Goal: Find specific page/section: Find specific page/section

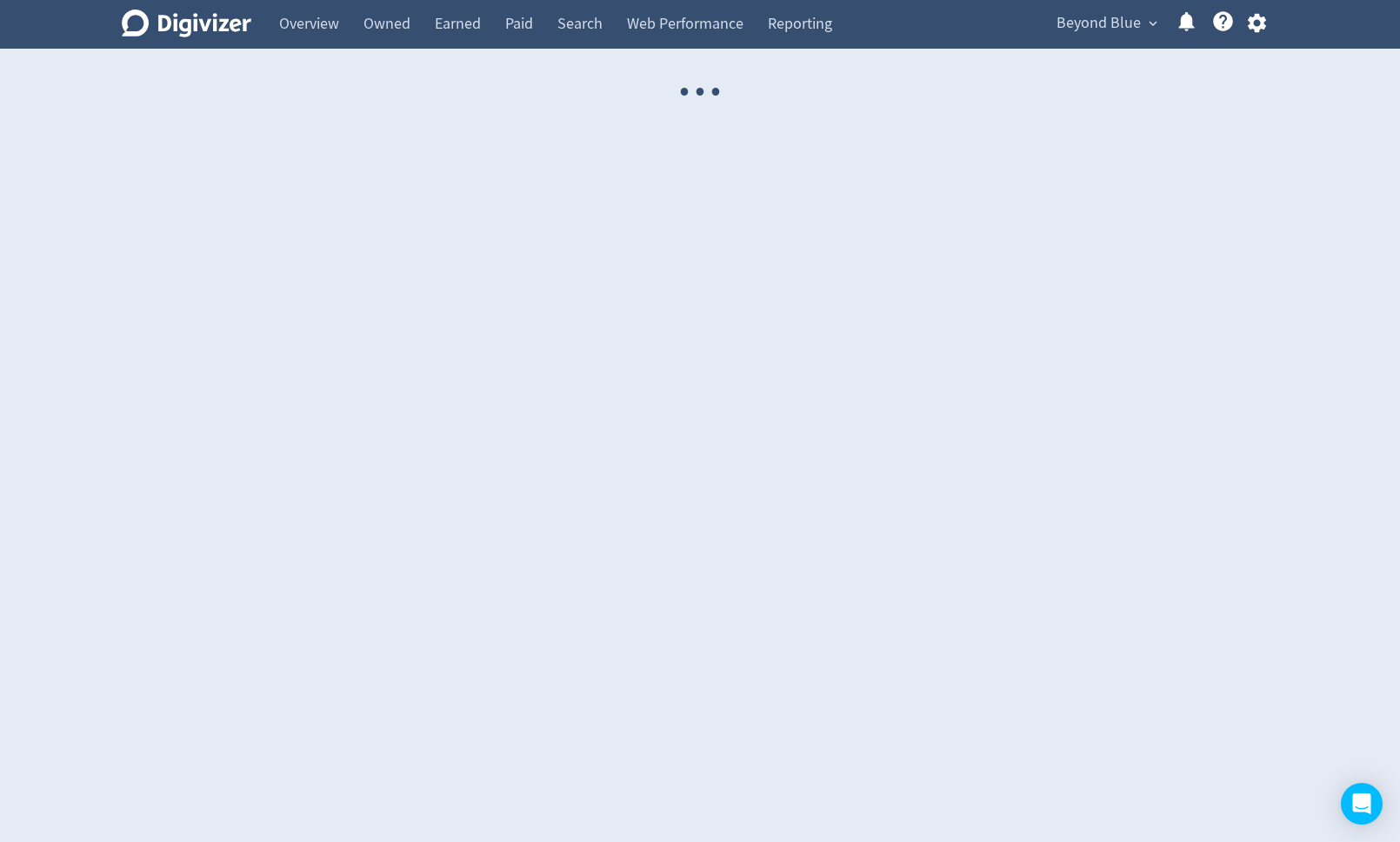
select select "USER"
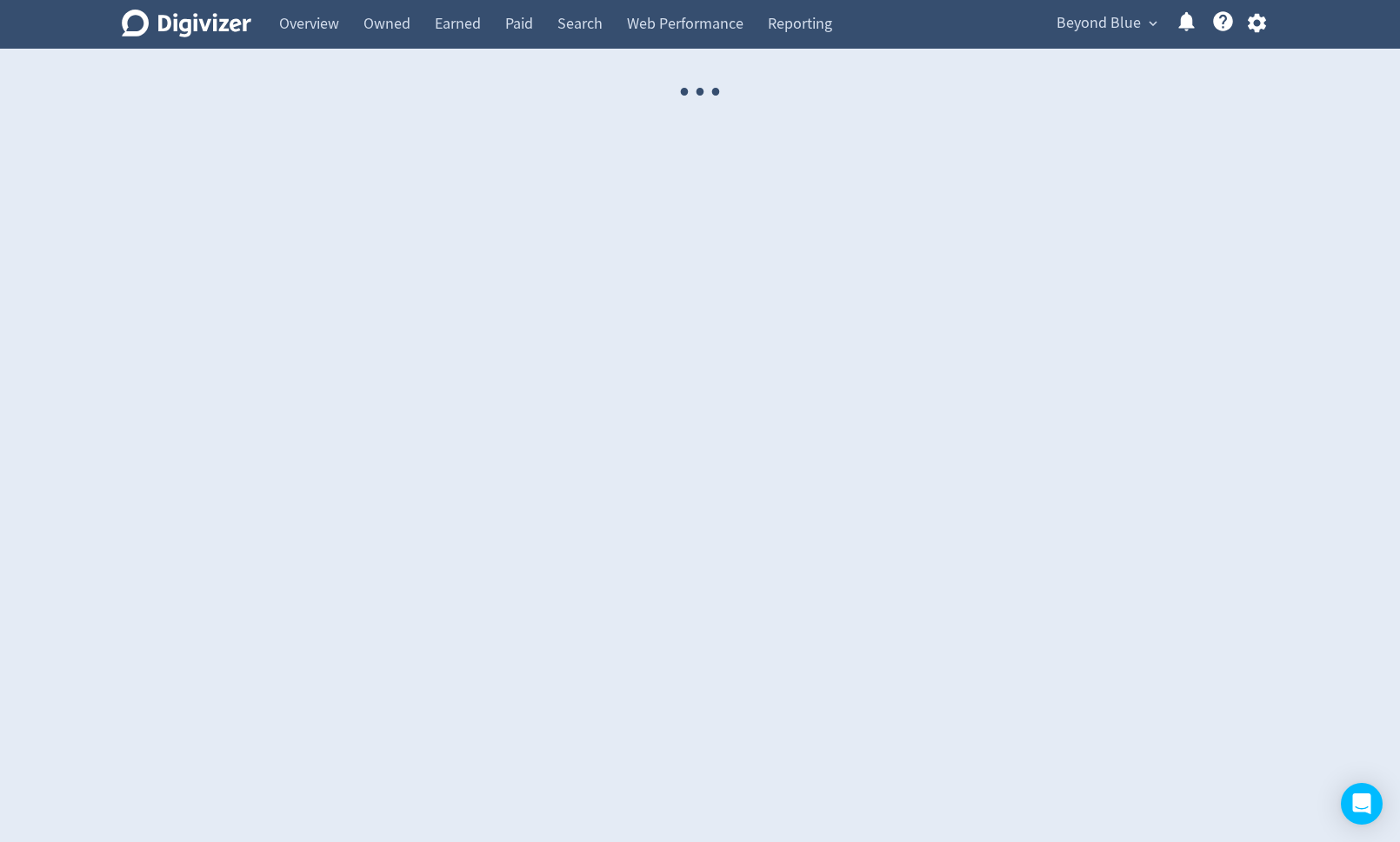
select select "USER"
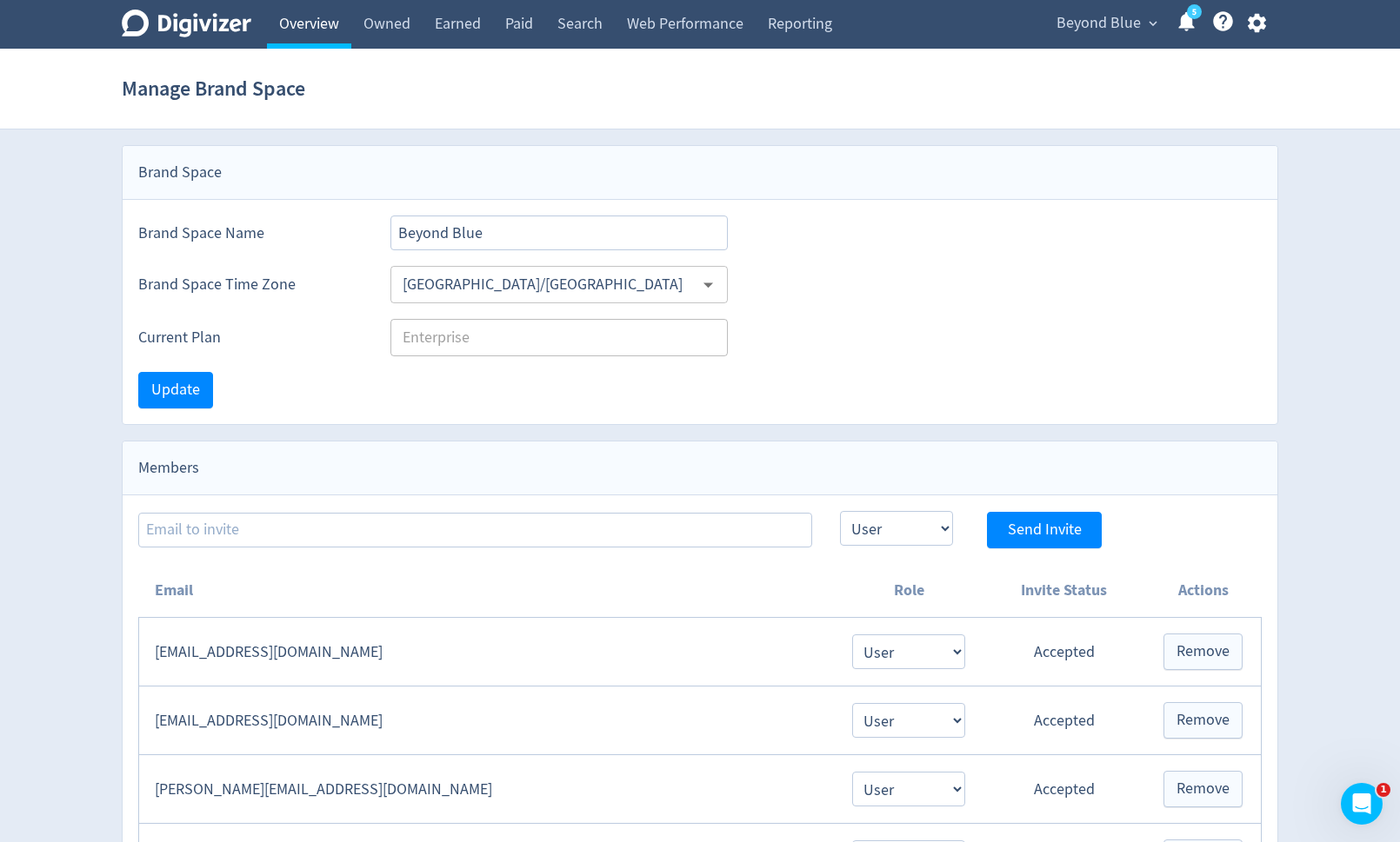
click at [313, 36] on link "Overview" at bounding box center [309, 24] width 84 height 49
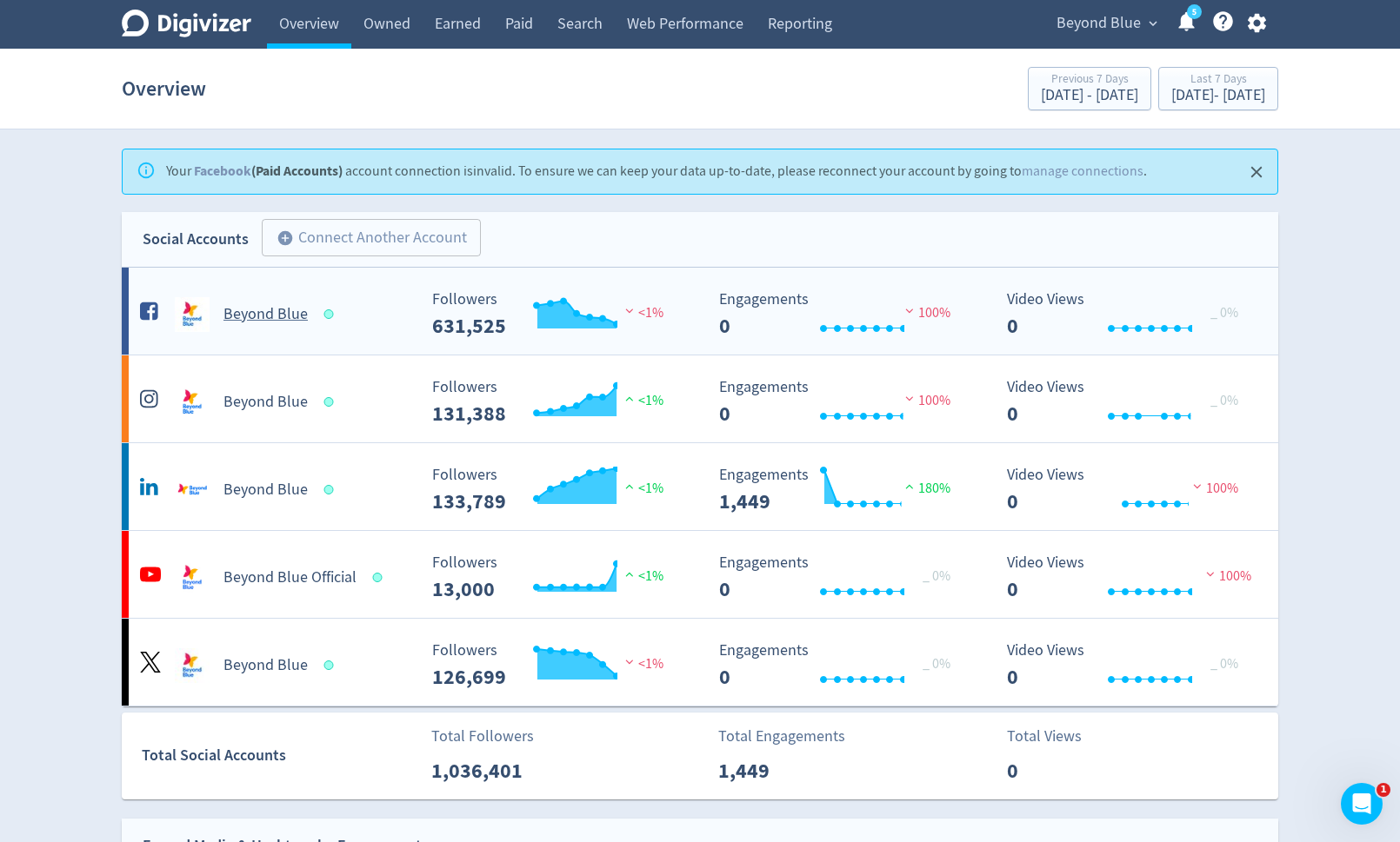
click at [274, 311] on h5 "Beyond Blue" at bounding box center [266, 315] width 84 height 21
